Goal: Information Seeking & Learning: Understand process/instructions

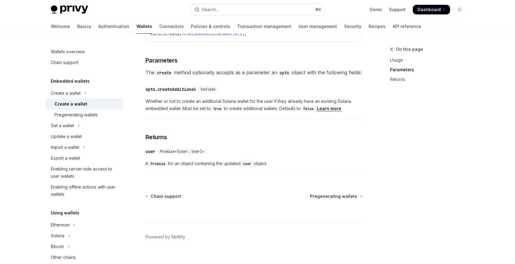
scroll to position [301, 0]
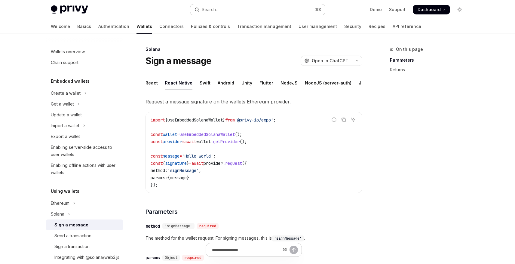
click at [228, 11] on button "Search... ⌘ K" at bounding box center [257, 9] width 135 height 11
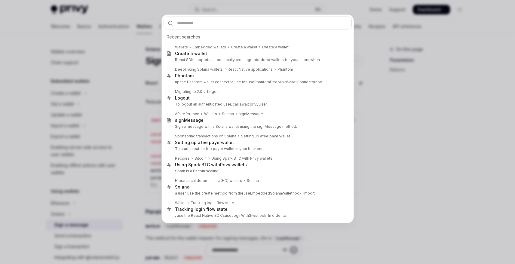
type input "**********"
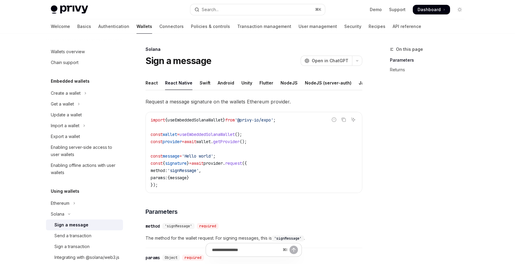
type textarea "*"
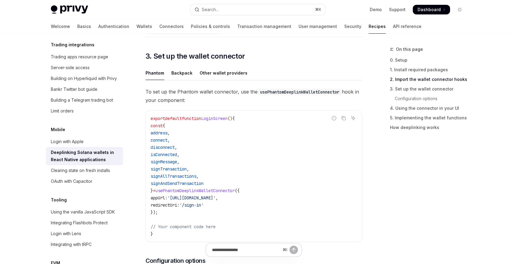
scroll to position [344, 0]
click at [177, 163] on span "signMessage" at bounding box center [164, 161] width 26 height 5
copy span "signMessage"
